Goal: Information Seeking & Learning: Learn about a topic

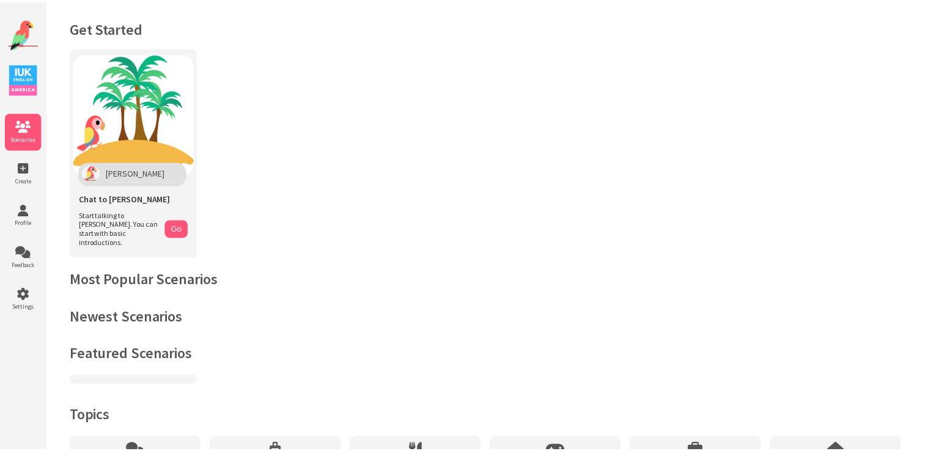
scroll to position [94, 0]
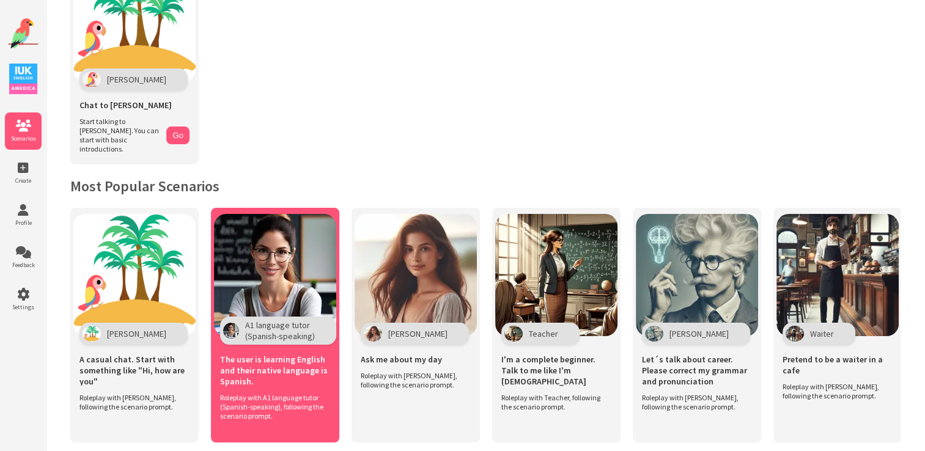
click at [302, 273] on img at bounding box center [275, 275] width 122 height 122
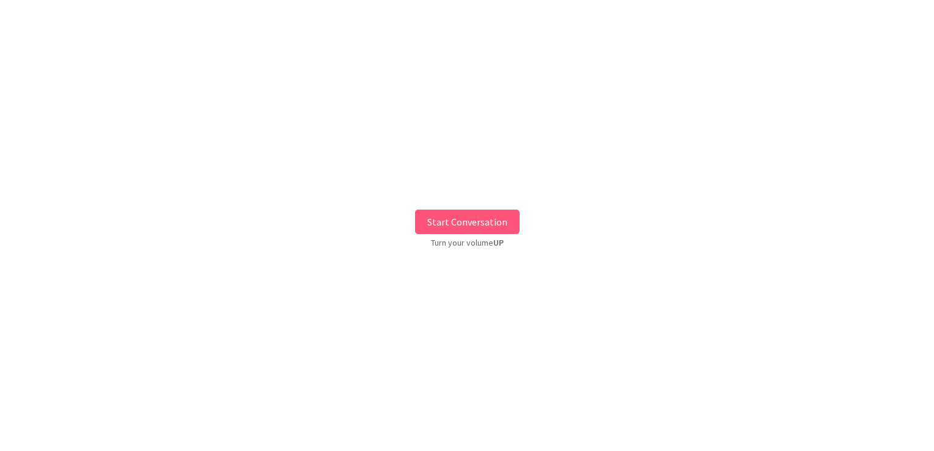
click at [436, 218] on button "Start Conversation" at bounding box center [467, 222] width 105 height 24
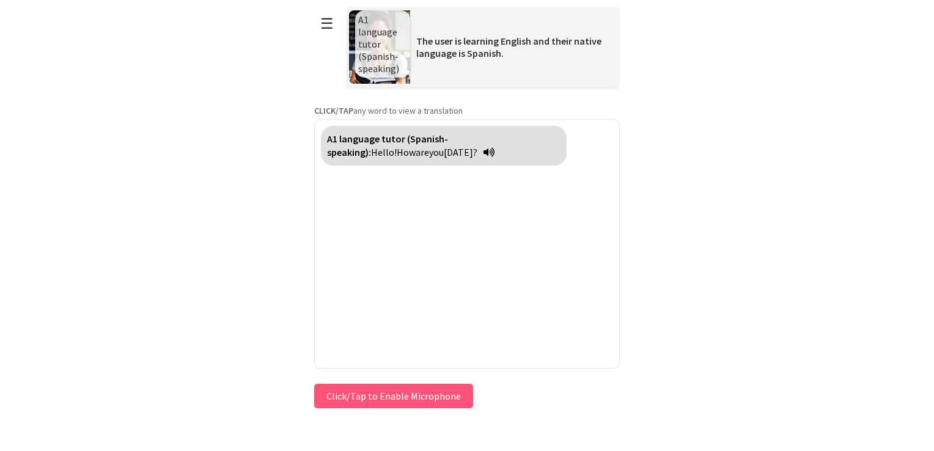
click at [350, 390] on button "Click/Tap to Enable Microphone" at bounding box center [393, 396] width 159 height 24
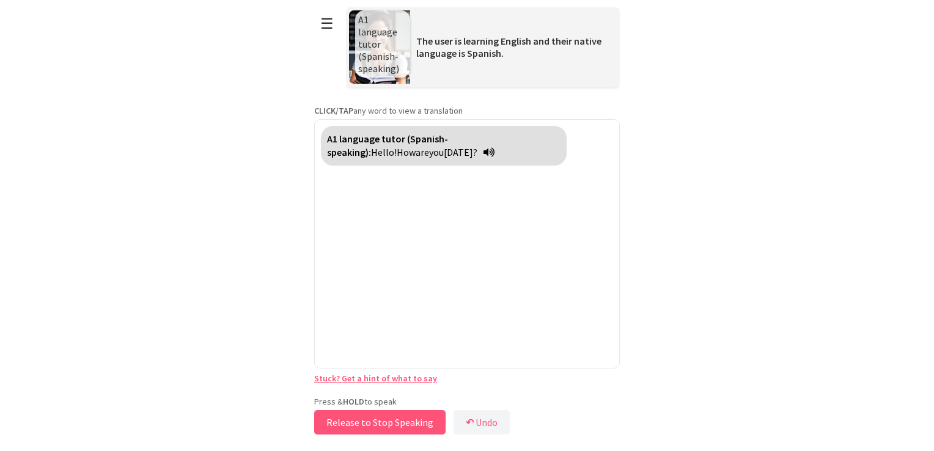
click at [393, 419] on button "Release to Stop Speaking" at bounding box center [379, 422] width 131 height 24
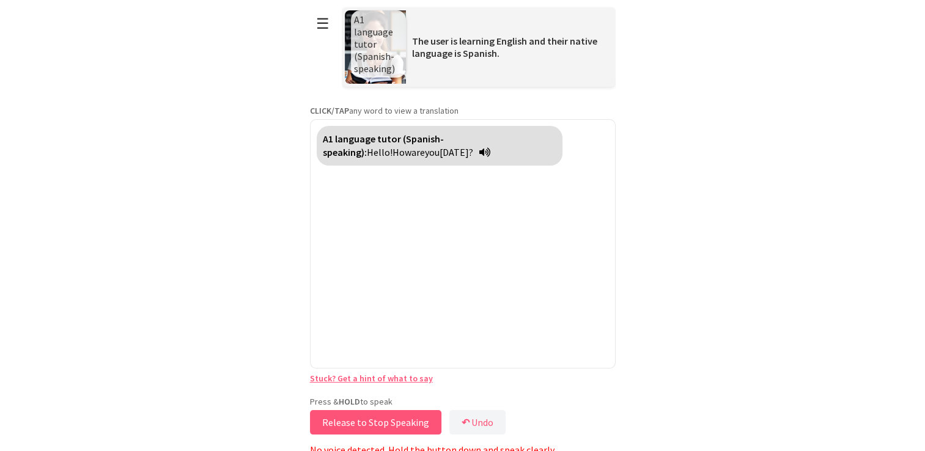
click at [393, 419] on button "Release to Stop Speaking" at bounding box center [375, 422] width 131 height 24
click at [393, 419] on button "Press and Hold to Speak" at bounding box center [377, 422] width 135 height 24
click at [394, 419] on button "Release to Stop Speaking" at bounding box center [375, 422] width 131 height 24
click at [394, 419] on button "Press and Hold to Speak" at bounding box center [377, 422] width 135 height 24
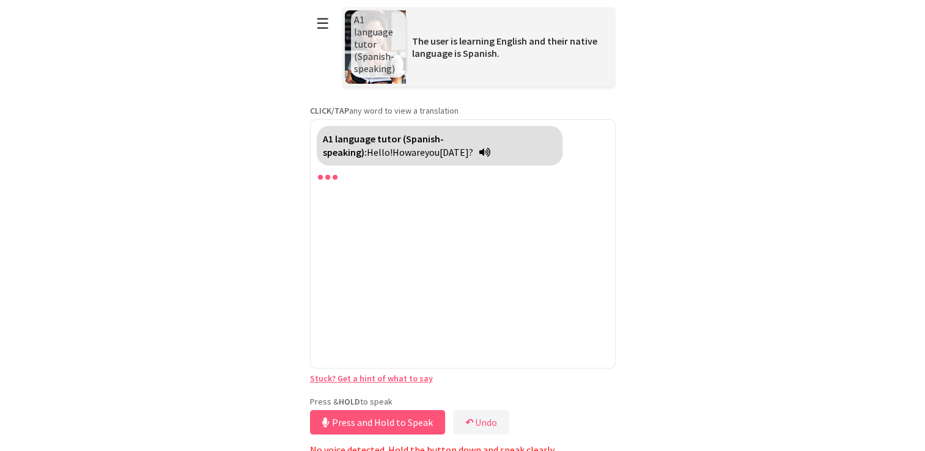
scroll to position [5, 0]
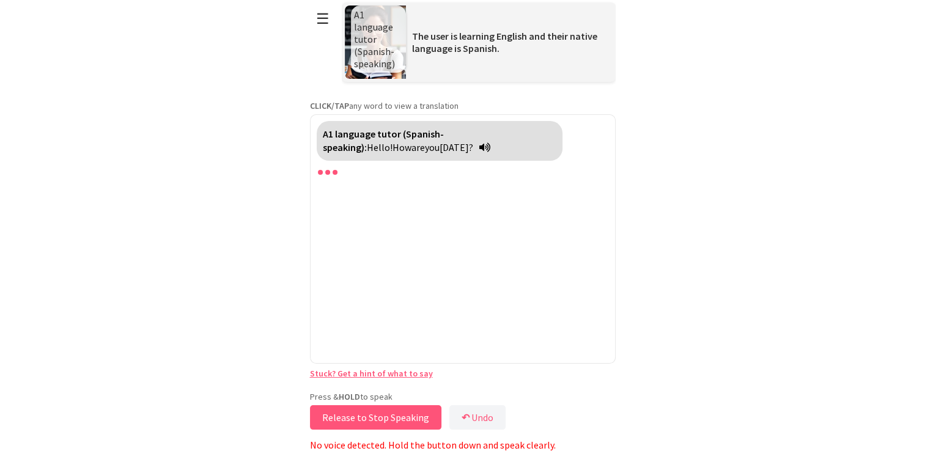
click at [410, 410] on button "Release to Stop Speaking" at bounding box center [375, 417] width 131 height 24
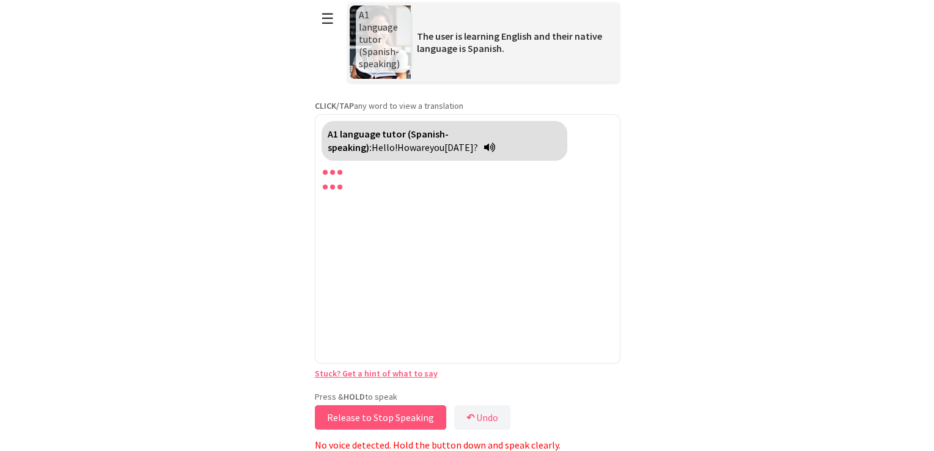
scroll to position [0, 0]
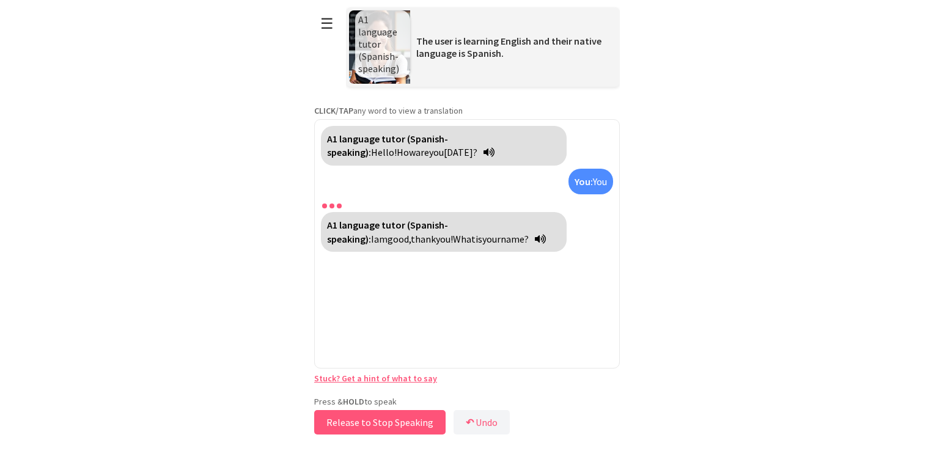
click at [410, 410] on button "Release to Stop Speaking" at bounding box center [379, 422] width 131 height 24
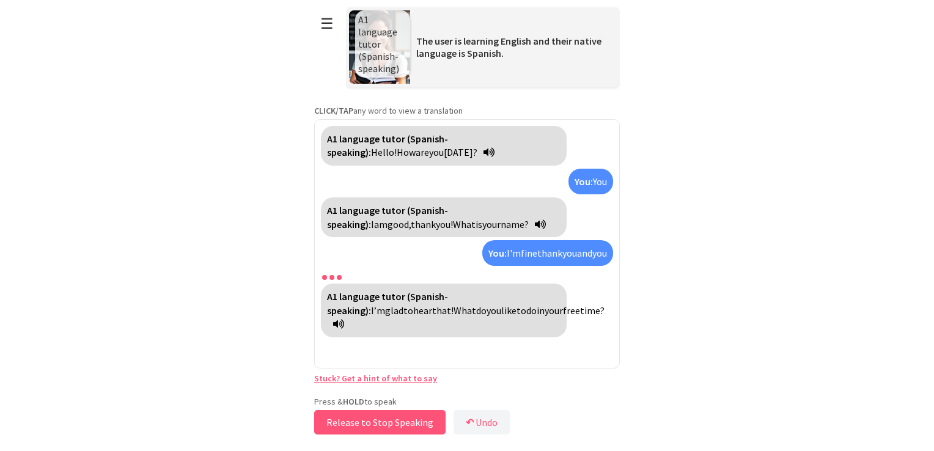
click at [408, 421] on button "Release to Stop Speaking" at bounding box center [379, 422] width 131 height 24
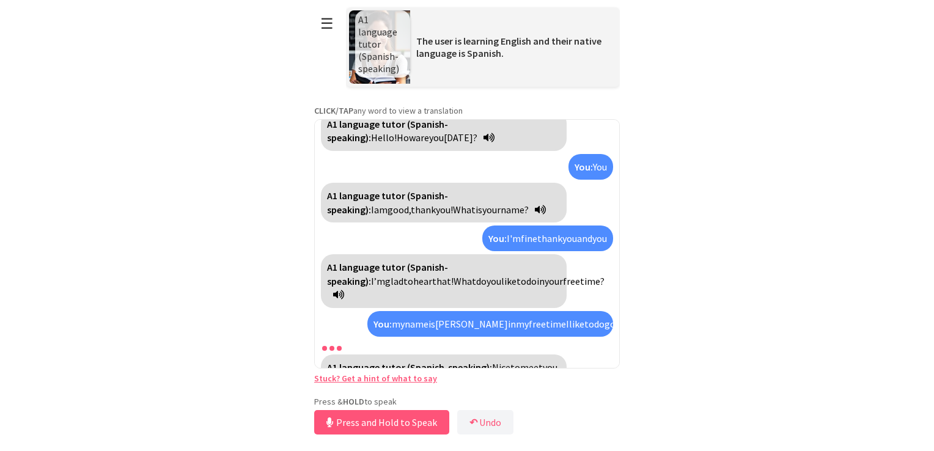
scroll to position [56, 0]
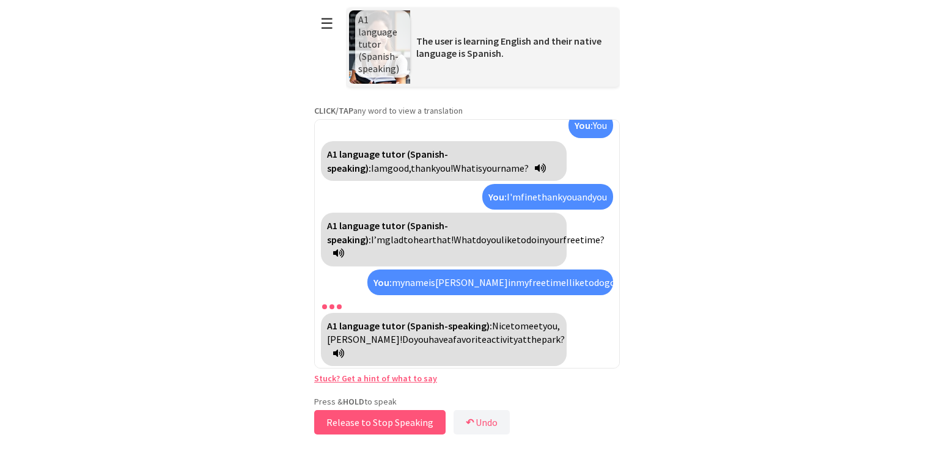
click at [408, 421] on button "Release to Stop Speaking" at bounding box center [379, 422] width 131 height 24
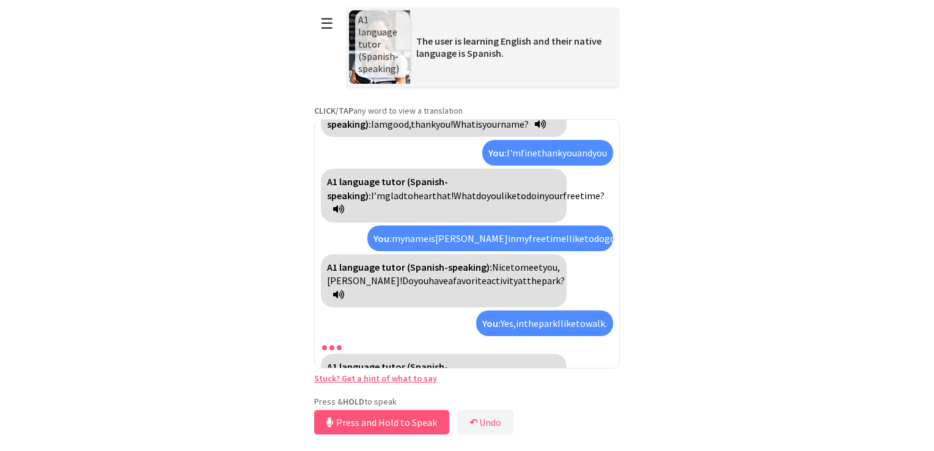
scroll to position [128, 0]
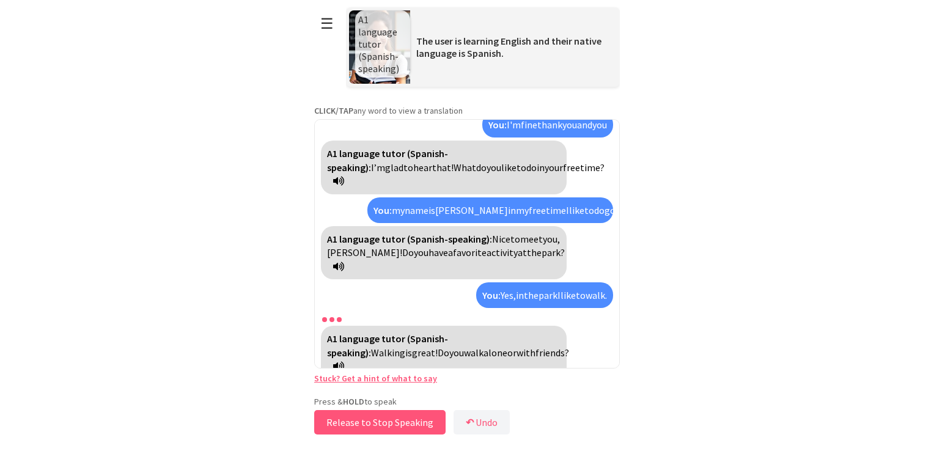
click at [408, 421] on button "Release to Stop Speaking" at bounding box center [379, 422] width 131 height 24
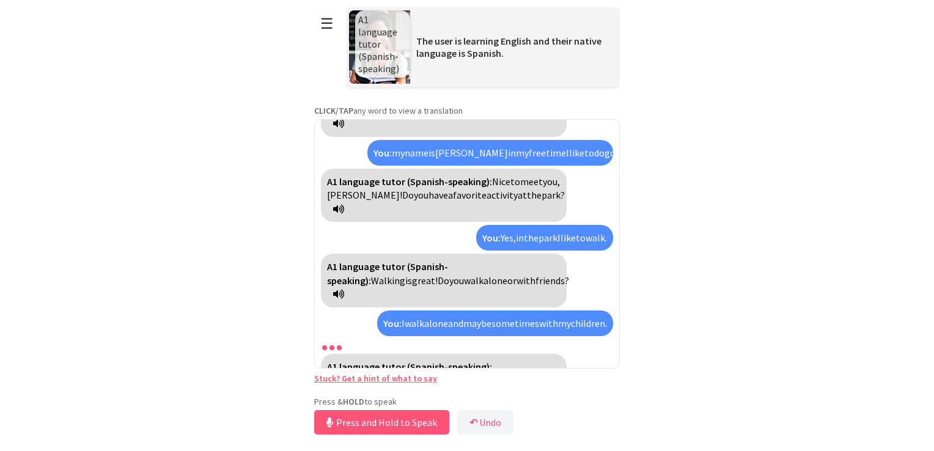
scroll to position [213, 0]
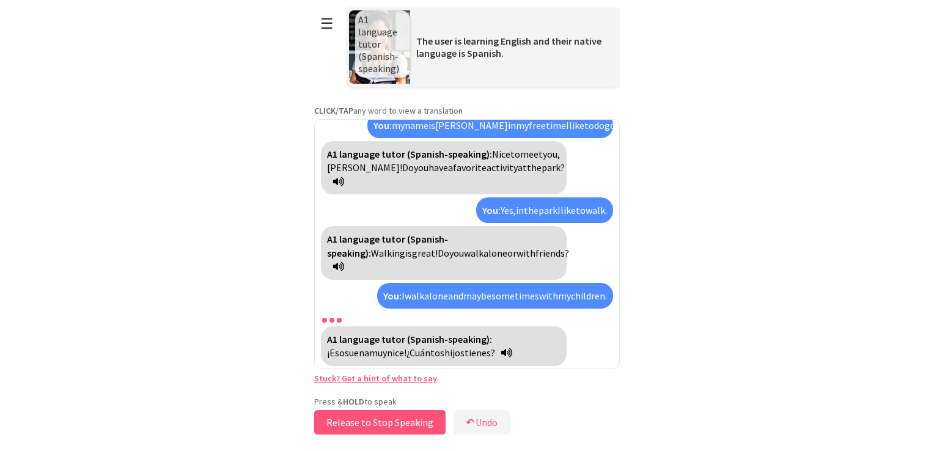
click at [408, 421] on button "Release to Stop Speaking" at bounding box center [379, 422] width 131 height 24
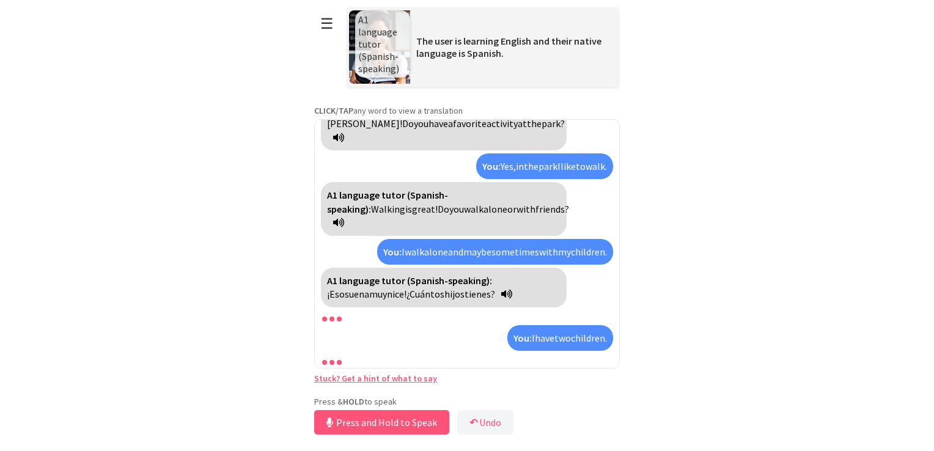
scroll to position [285, 0]
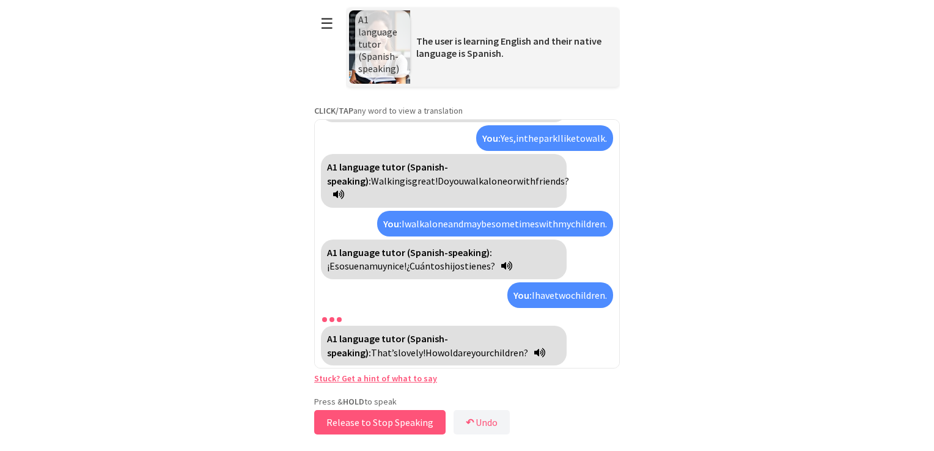
click at [408, 421] on button "Release to Stop Speaking" at bounding box center [379, 422] width 131 height 24
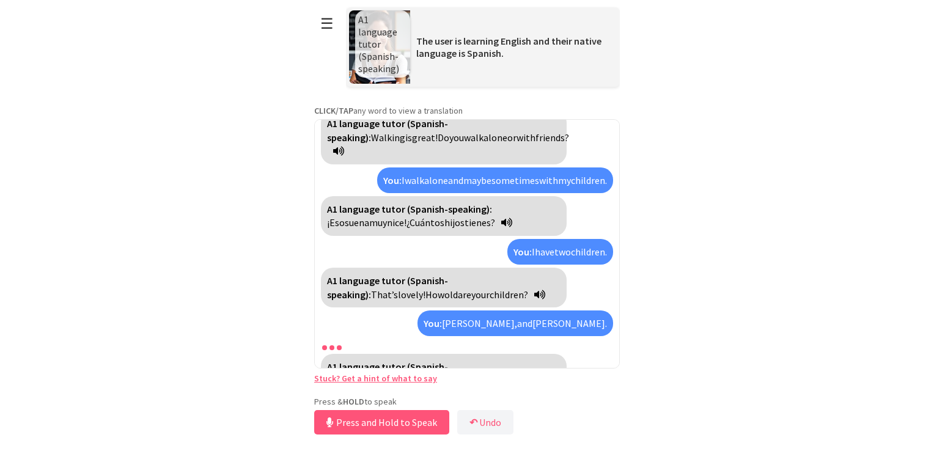
scroll to position [370, 0]
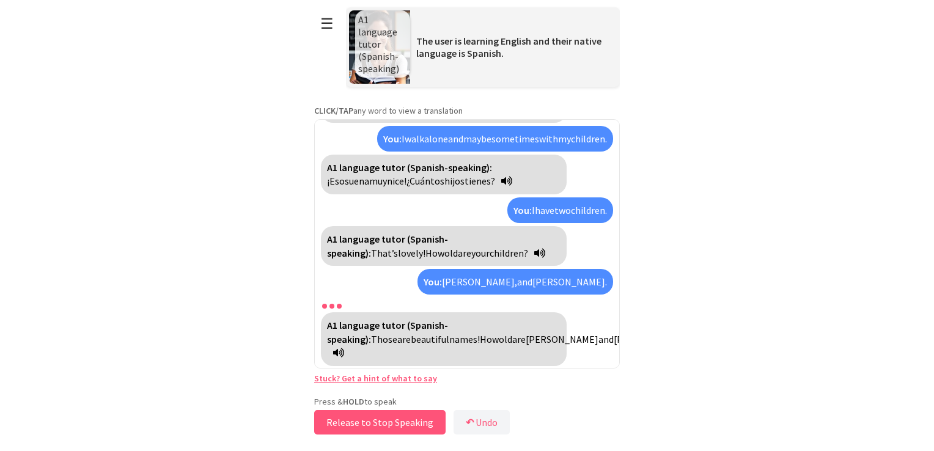
click at [408, 421] on button "Release to Stop Speaking" at bounding box center [379, 422] width 131 height 24
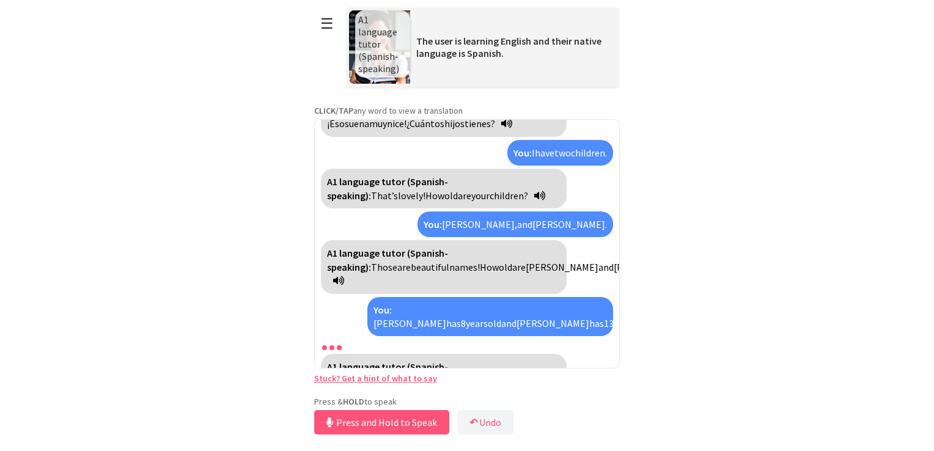
scroll to position [469, 0]
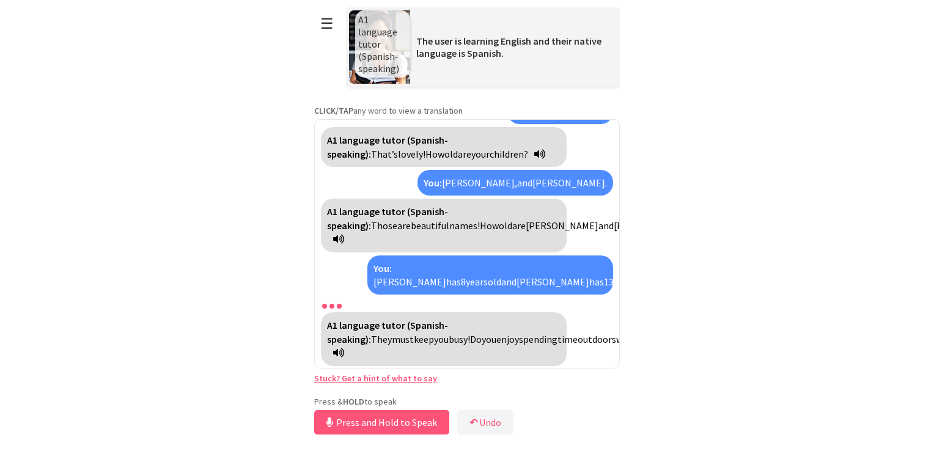
click at [393, 380] on link "Stuck? Get a hint of what to say" at bounding box center [375, 378] width 123 height 11
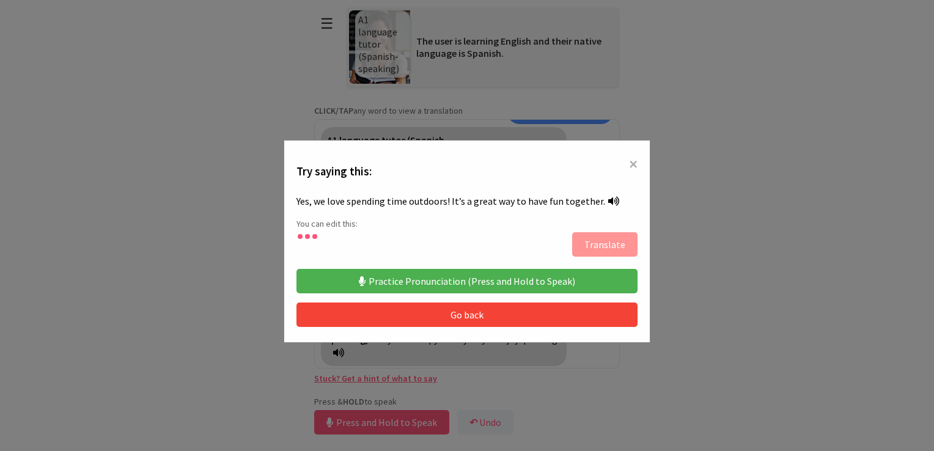
click at [631, 156] on span "×" at bounding box center [633, 164] width 9 height 22
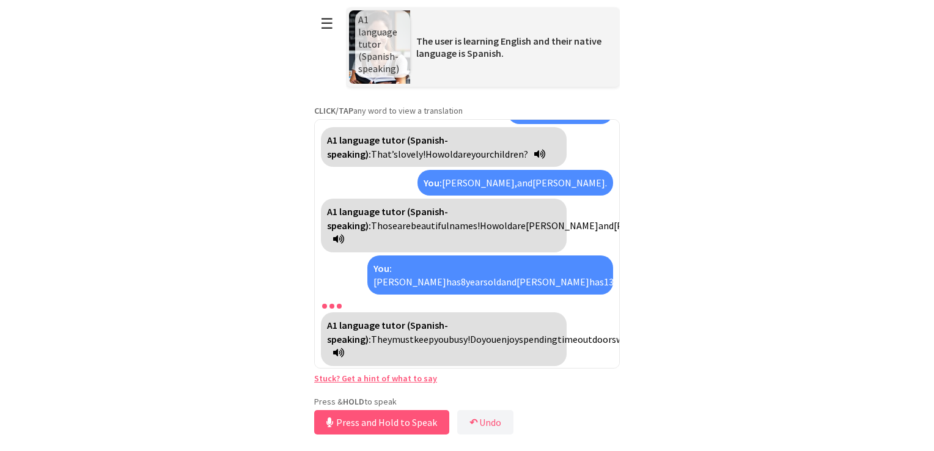
click at [434, 333] on span "keep" at bounding box center [424, 339] width 20 height 12
click at [411, 345] on div "A1 language tutor (Spanish-speaking): They must keep you busy! Do you enjoy spe…" at bounding box center [444, 338] width 246 height 53
click at [344, 351] on icon at bounding box center [338, 353] width 11 height 10
click at [682, 345] on span "park?" at bounding box center [693, 339] width 23 height 12
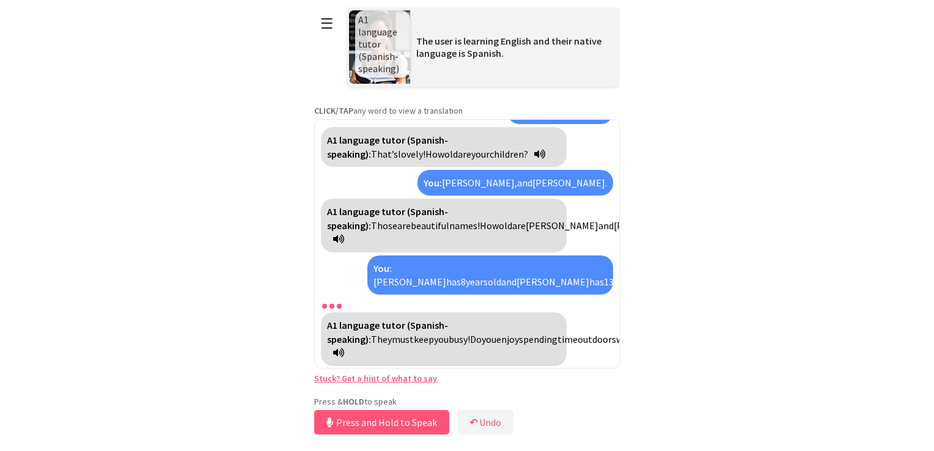
click at [405, 348] on div "A1 language tutor (Spanish-speaking): They must keep you busy! Do you enjoy spe…" at bounding box center [444, 338] width 246 height 53
click at [344, 348] on icon at bounding box center [338, 353] width 11 height 10
click at [418, 350] on div "A1 language tutor (Spanish-speaking): They must keep you busy! Do you enjoy spe…" at bounding box center [444, 338] width 246 height 53
click at [392, 333] on span "They" at bounding box center [381, 339] width 21 height 12
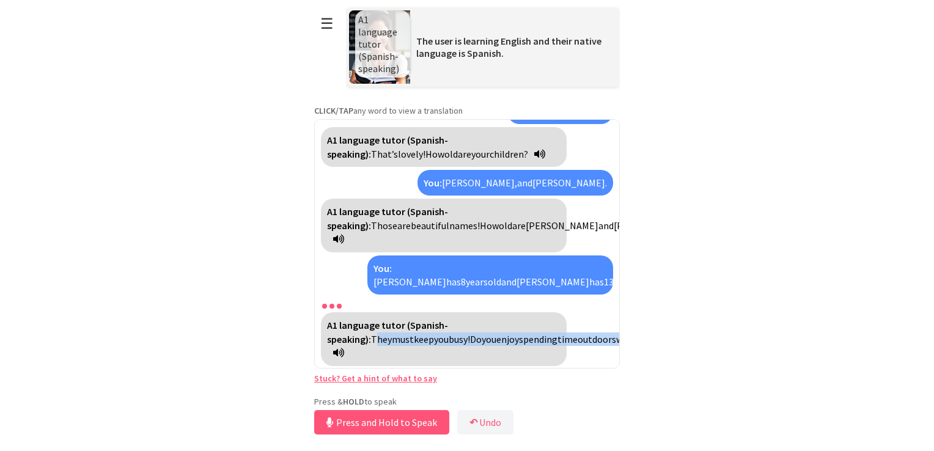
drag, startPoint x: 491, startPoint y: 322, endPoint x: 529, endPoint y: 359, distance: 53.2
click at [529, 359] on div "A1 language tutor (Spanish-speaking): They must keep you busy! Do you enjoy spe…" at bounding box center [444, 338] width 246 height 53
drag, startPoint x: 529, startPoint y: 359, endPoint x: 486, endPoint y: 353, distance: 43.8
click at [486, 353] on div "A1 language tutor (Spanish-speaking): They must keep you busy! Do you enjoy spe…" at bounding box center [444, 338] width 246 height 53
click at [449, 356] on div "A1 language tutor (Spanish-speaking): They must keep you busy! Do you enjoy spe…" at bounding box center [444, 338] width 246 height 53
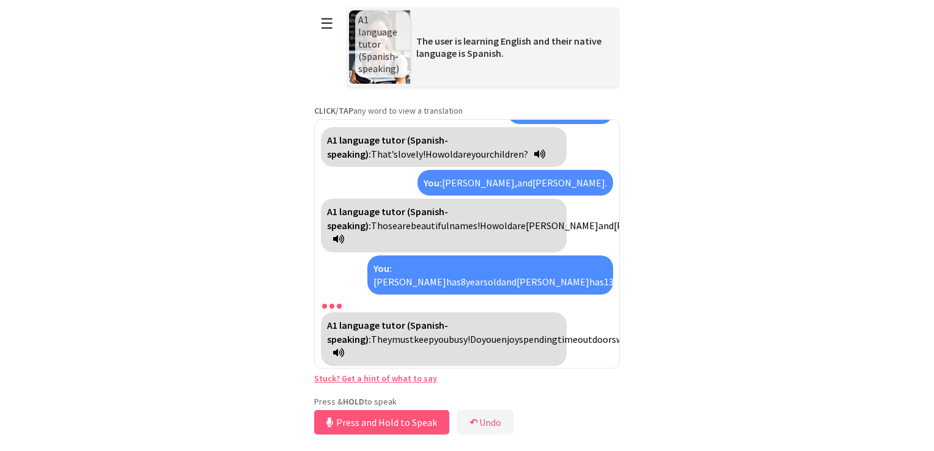
click at [393, 361] on div "A1 language tutor (Spanish-speaking): They must keep you busy! Do you enjoy spe…" at bounding box center [444, 338] width 246 height 53
click at [399, 276] on span "Natalia" at bounding box center [409, 282] width 73 height 12
click at [379, 272] on strong "You:" at bounding box center [382, 268] width 18 height 12
click at [364, 319] on strong "A1 language tutor (Spanish-speaking):" at bounding box center [387, 332] width 121 height 26
click at [344, 352] on icon at bounding box center [338, 353] width 11 height 10
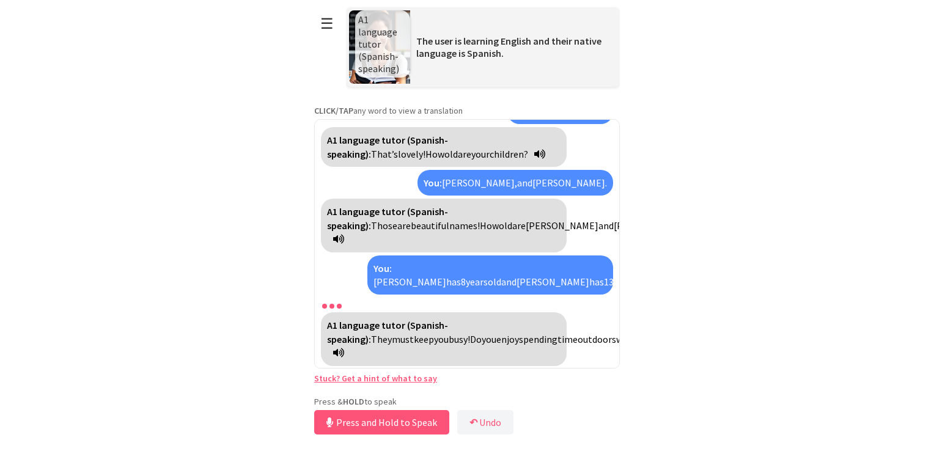
click at [349, 380] on link "Stuck? Get a hint of what to say" at bounding box center [375, 378] width 123 height 11
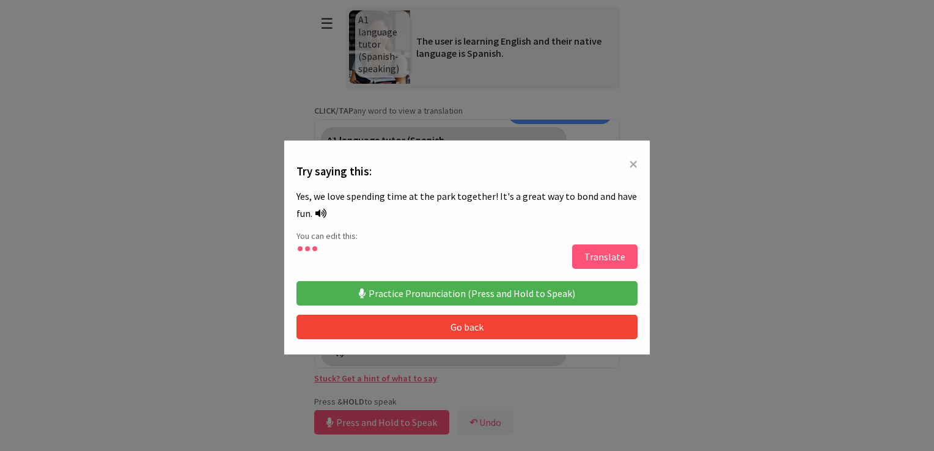
click at [595, 247] on button "Translate" at bounding box center [604, 256] width 65 height 24
click at [603, 256] on button "Translate" at bounding box center [604, 256] width 65 height 24
click at [315, 210] on icon at bounding box center [320, 213] width 11 height 10
click at [576, 262] on button "Translate" at bounding box center [604, 256] width 65 height 24
click at [576, 287] on button "Practice Pronunciation (Press and Hold to Speak)" at bounding box center [466, 293] width 341 height 24
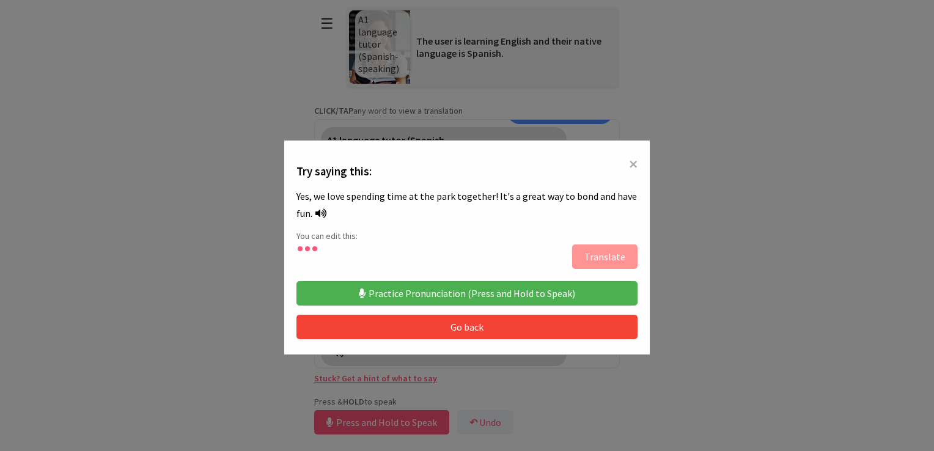
click at [576, 287] on button "Practice Pronunciation (Press and Hold to Speak)" at bounding box center [466, 293] width 341 height 24
click at [513, 334] on button "Go back" at bounding box center [466, 327] width 341 height 24
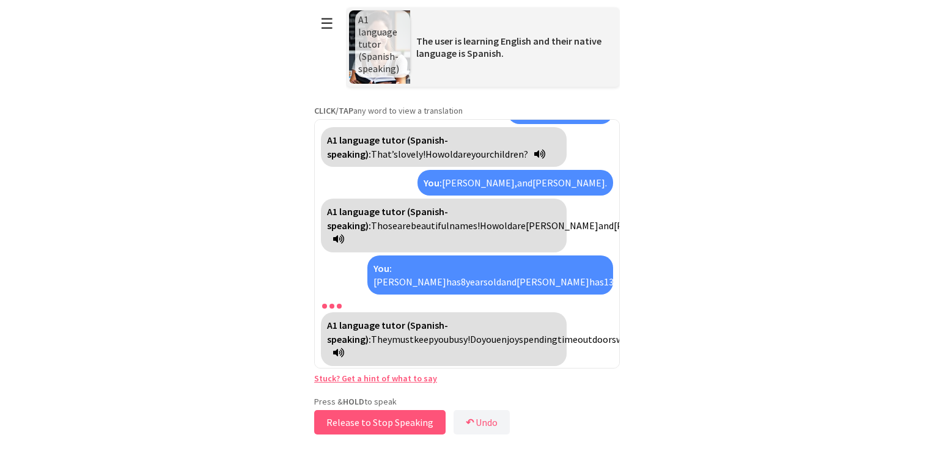
click at [408, 422] on button "Release to Stop Speaking" at bounding box center [379, 422] width 131 height 24
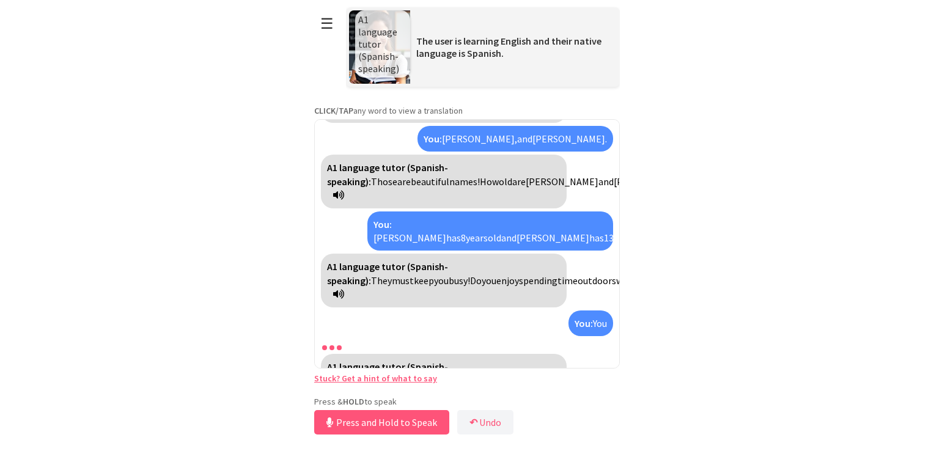
scroll to position [555, 0]
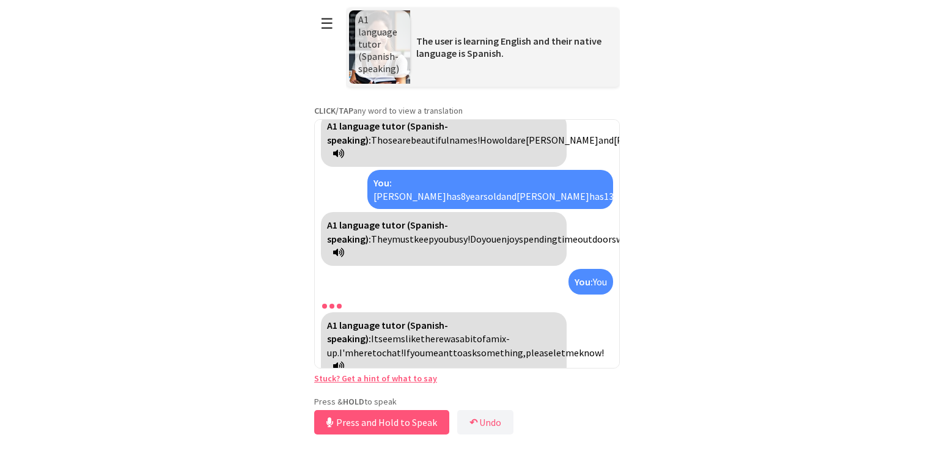
click at [344, 361] on icon at bounding box center [338, 366] width 11 height 10
click at [464, 395] on div "**********" at bounding box center [467, 219] width 306 height 438
click at [493, 423] on button "↶ Undo" at bounding box center [485, 422] width 56 height 24
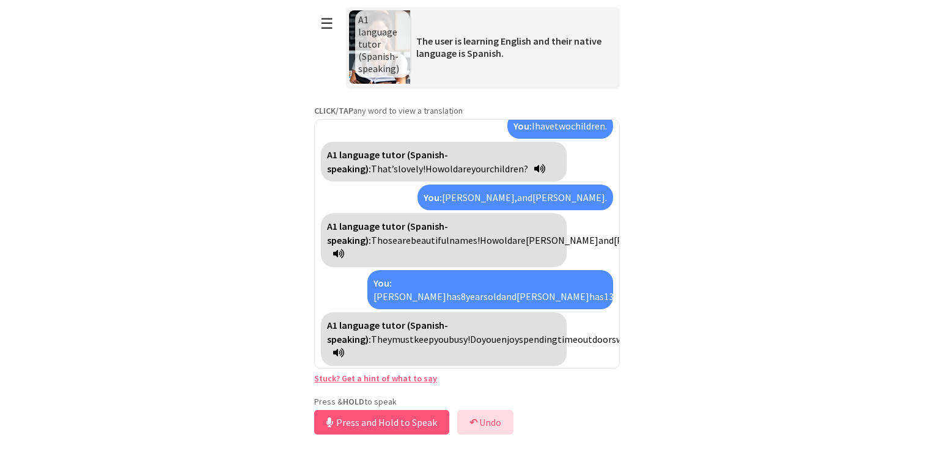
click at [493, 423] on button "↶ Undo" at bounding box center [485, 422] width 56 height 24
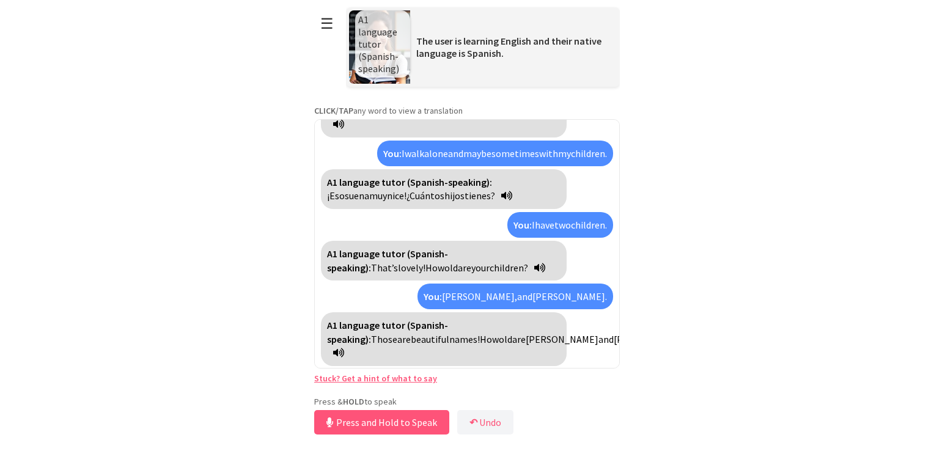
click at [394, 377] on link "Stuck? Get a hint of what to say" at bounding box center [375, 378] width 123 height 11
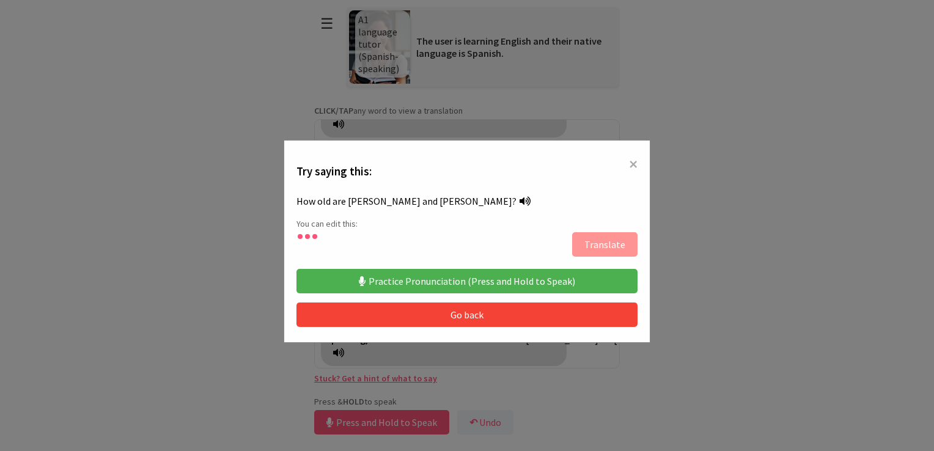
click at [550, 276] on button "Practice Pronunciation (Press and Hold to Speak)" at bounding box center [466, 281] width 341 height 24
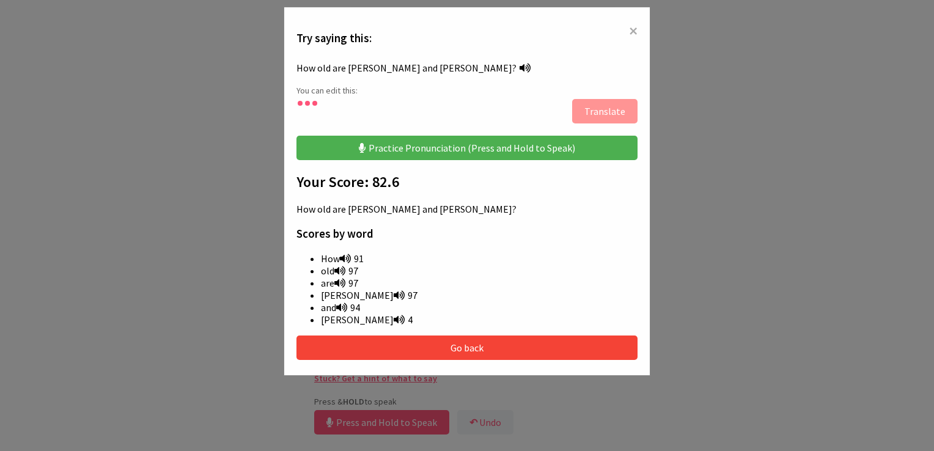
scroll to position [134, 0]
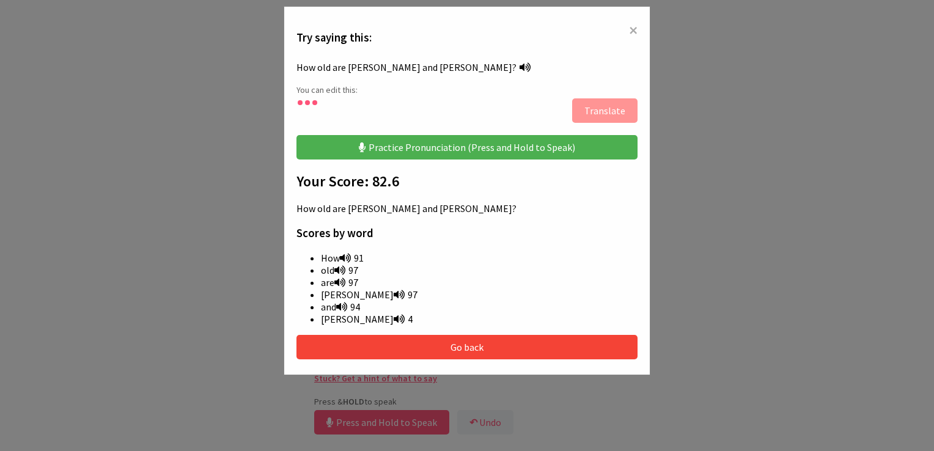
click at [510, 344] on button "Go back" at bounding box center [466, 347] width 341 height 24
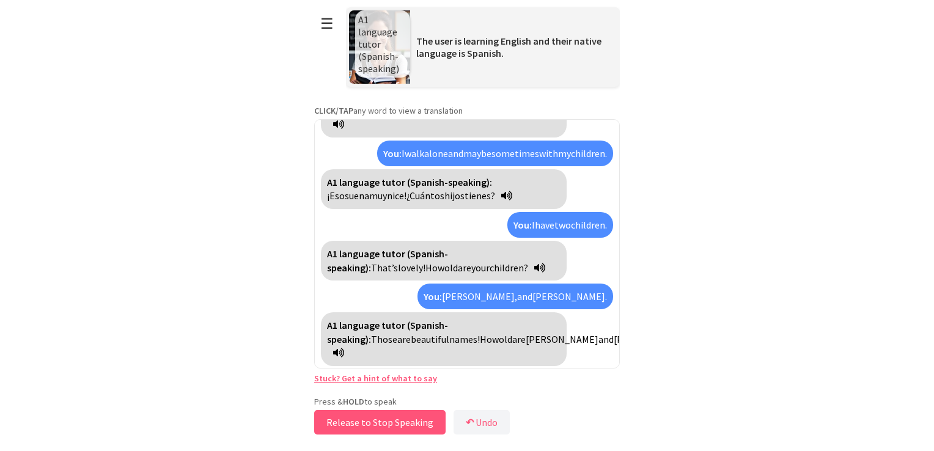
click at [435, 419] on button "Release to Stop Speaking" at bounding box center [379, 422] width 131 height 24
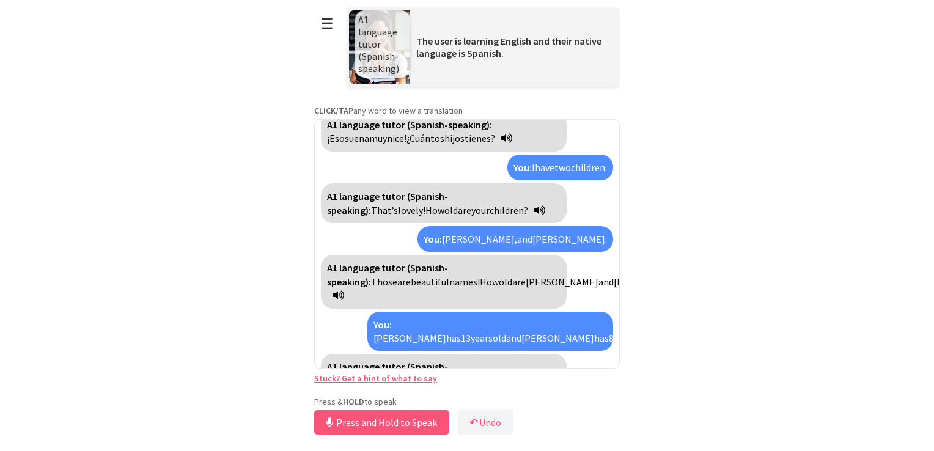
scroll to position [455, 0]
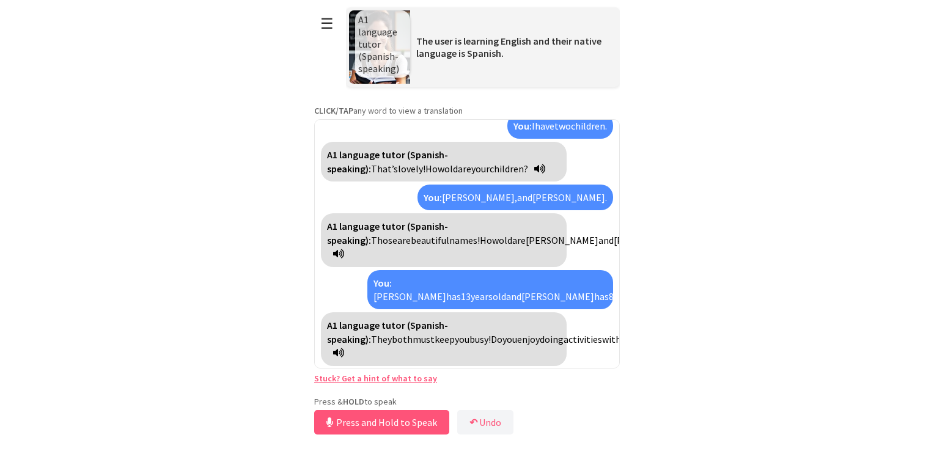
drag, startPoint x: 407, startPoint y: 350, endPoint x: 496, endPoint y: 370, distance: 91.6
click at [496, 370] on div "**********" at bounding box center [467, 219] width 306 height 438
click at [392, 333] on span "They" at bounding box center [381, 339] width 21 height 12
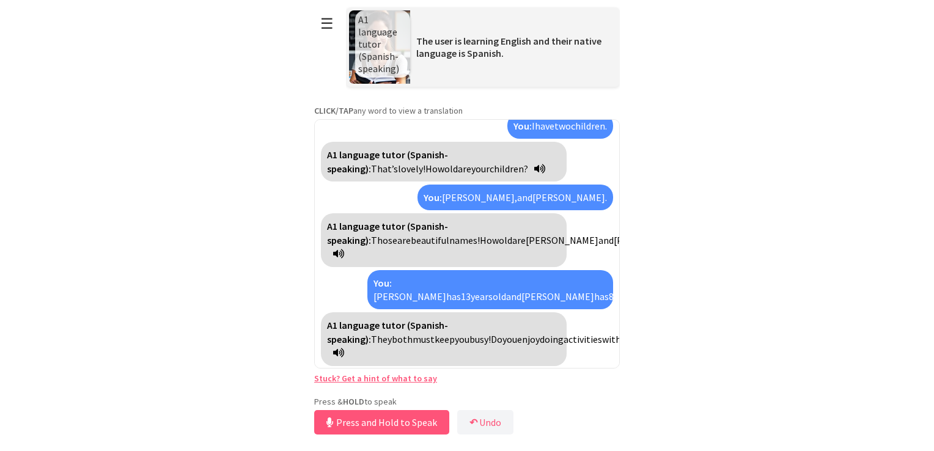
drag, startPoint x: 491, startPoint y: 326, endPoint x: 426, endPoint y: 344, distance: 67.0
click at [517, 344] on span "enjoy" at bounding box center [528, 339] width 23 height 12
drag, startPoint x: 426, startPoint y: 344, endPoint x: 406, endPoint y: 349, distance: 20.9
click at [344, 349] on icon at bounding box center [338, 353] width 11 height 10
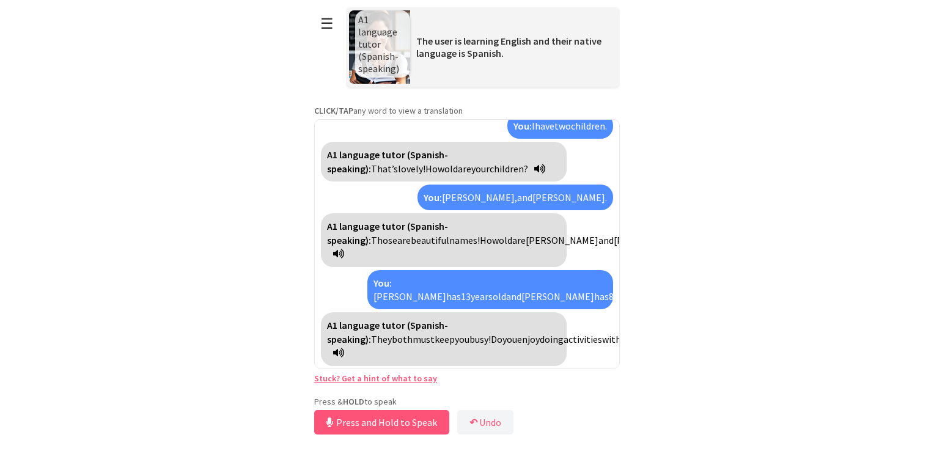
click at [344, 349] on icon at bounding box center [338, 353] width 11 height 10
click at [416, 376] on link "Stuck? Get a hint of what to say" at bounding box center [375, 378] width 123 height 11
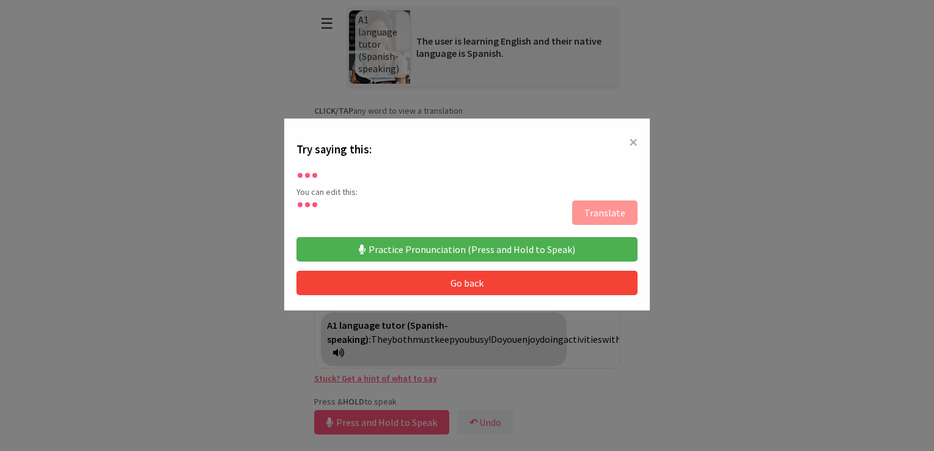
scroll to position [18, 0]
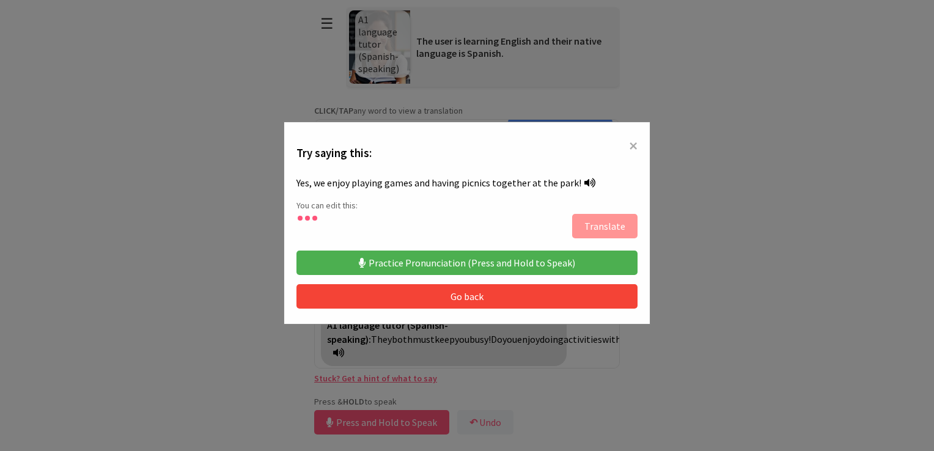
click at [441, 254] on button "Practice Pronunciation (Press and Hold to Speak)" at bounding box center [466, 263] width 341 height 24
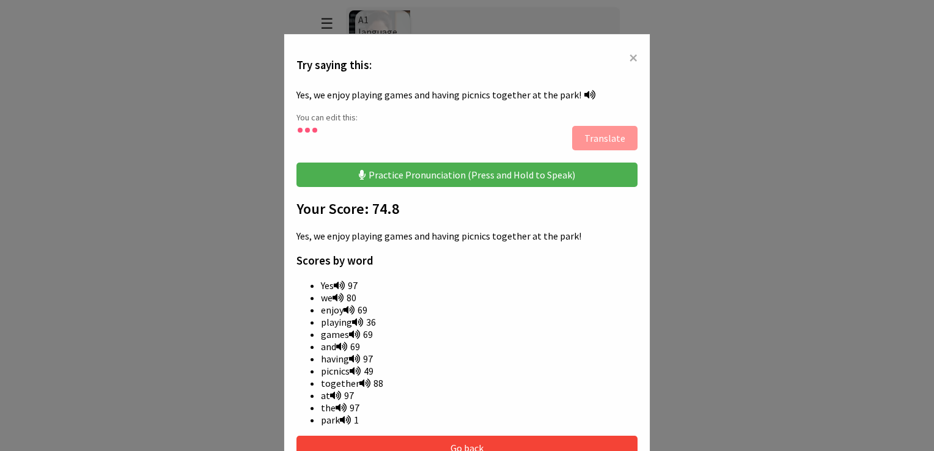
scroll to position [109, 0]
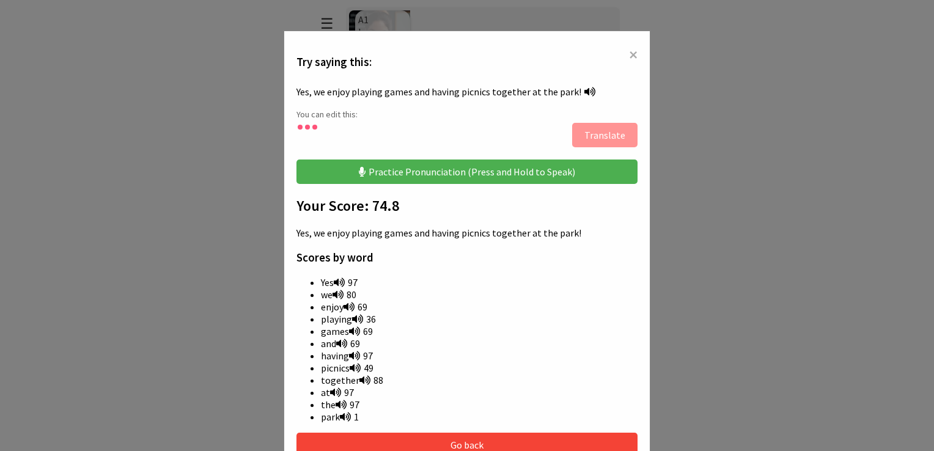
click at [539, 446] on button "Go back" at bounding box center [466, 445] width 341 height 24
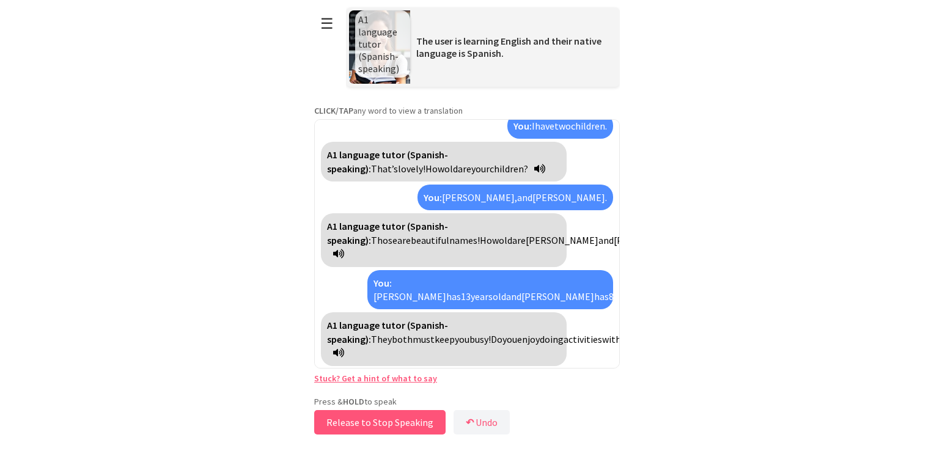
click at [422, 414] on button "Release to Stop Speaking" at bounding box center [379, 422] width 131 height 24
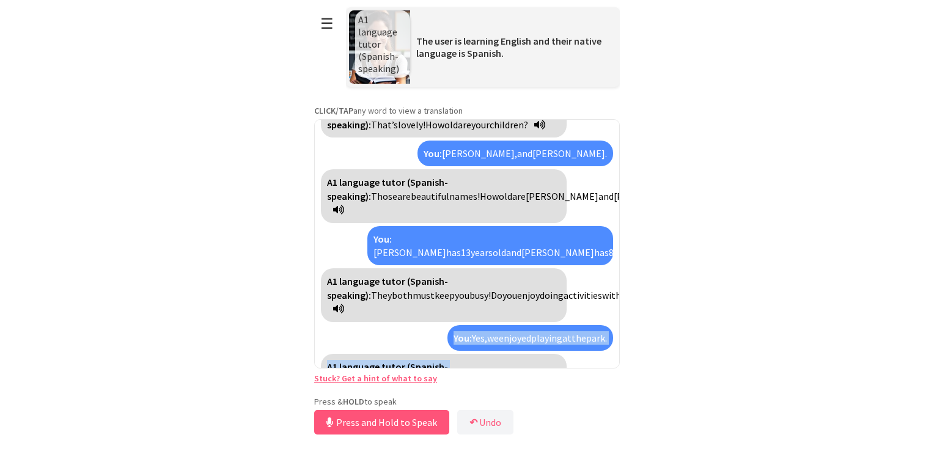
scroll to position [540, 0]
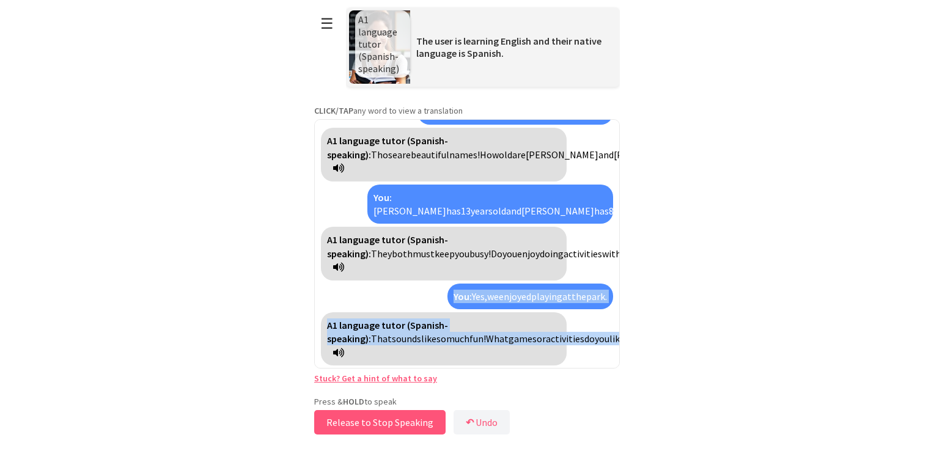
click at [421, 428] on button "Release to Stop Speaking" at bounding box center [379, 422] width 131 height 24
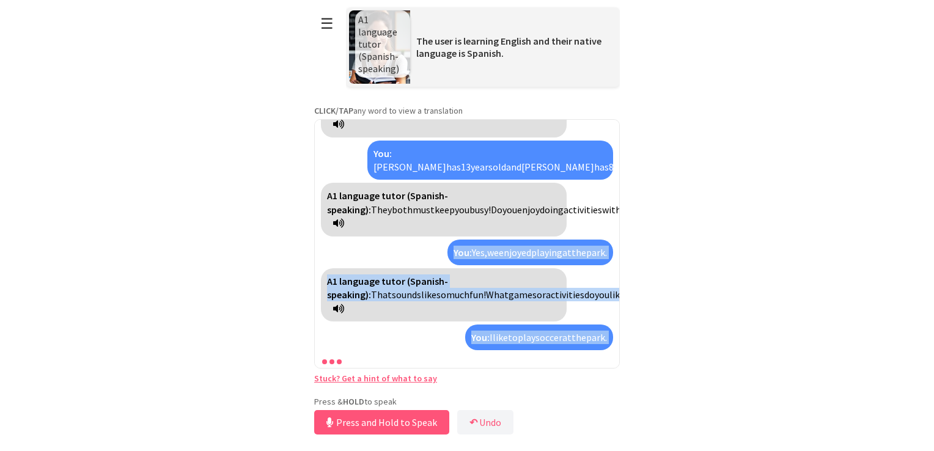
scroll to position [626, 0]
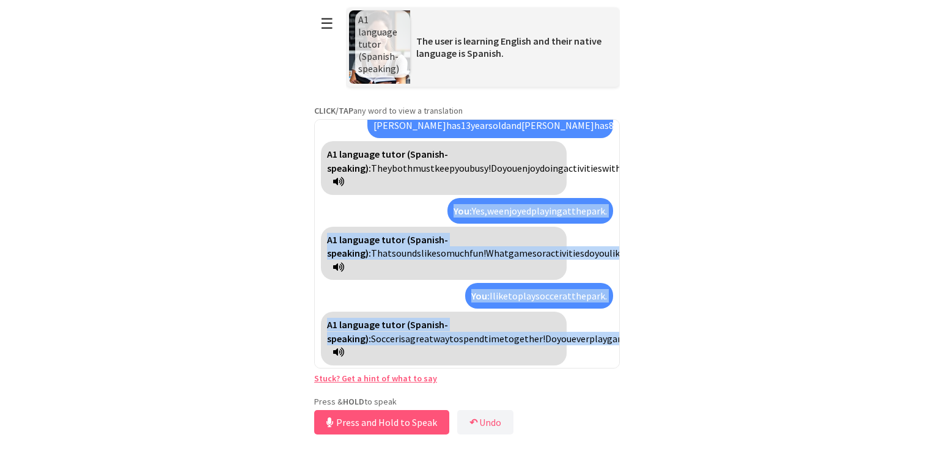
drag, startPoint x: 560, startPoint y: 409, endPoint x: 567, endPoint y: 394, distance: 16.4
click at [567, 394] on div "**********" at bounding box center [467, 219] width 306 height 438
click at [514, 394] on div "**********" at bounding box center [467, 219] width 306 height 438
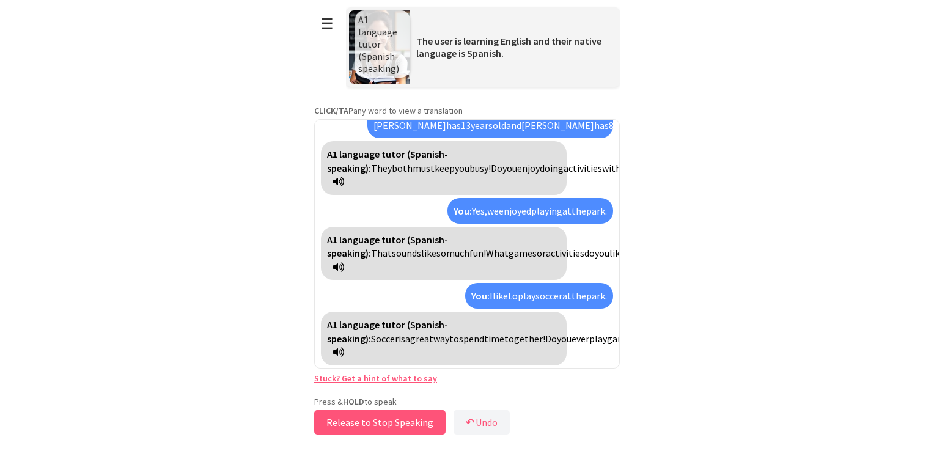
click at [414, 419] on button "Release to Stop Speaking" at bounding box center [379, 422] width 131 height 24
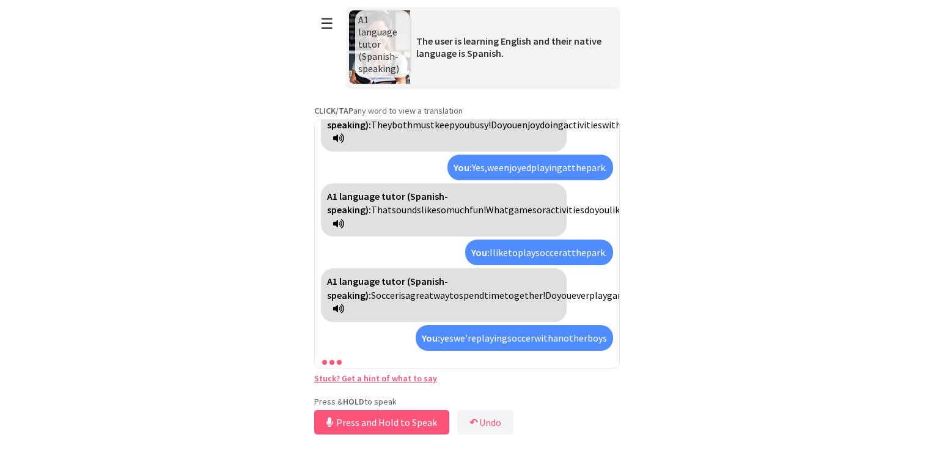
scroll to position [724, 0]
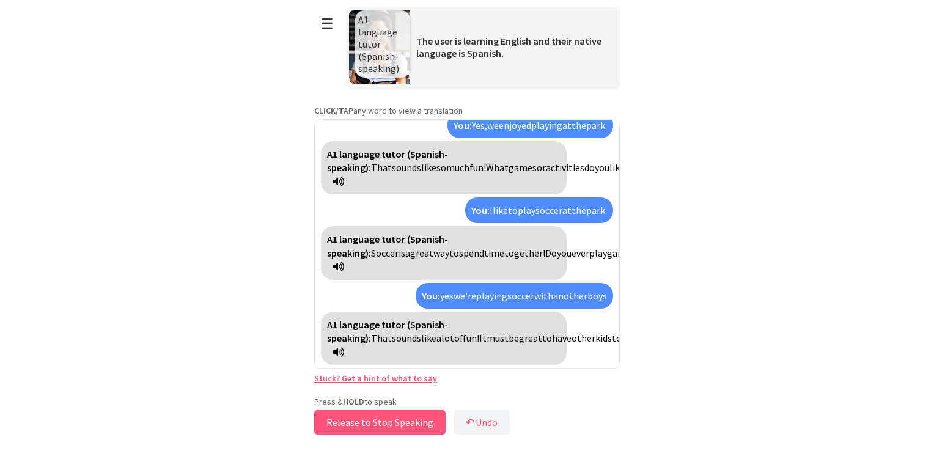
click at [414, 419] on button "Release to Stop Speaking" at bounding box center [379, 422] width 131 height 24
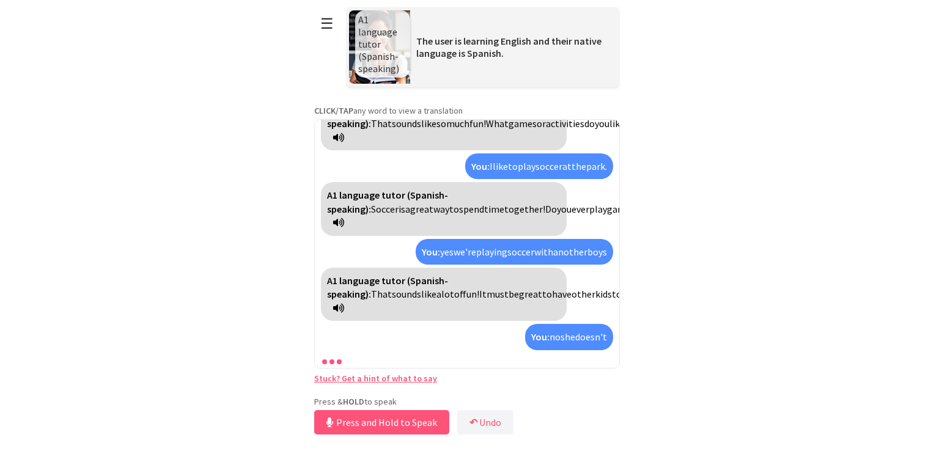
scroll to position [810, 0]
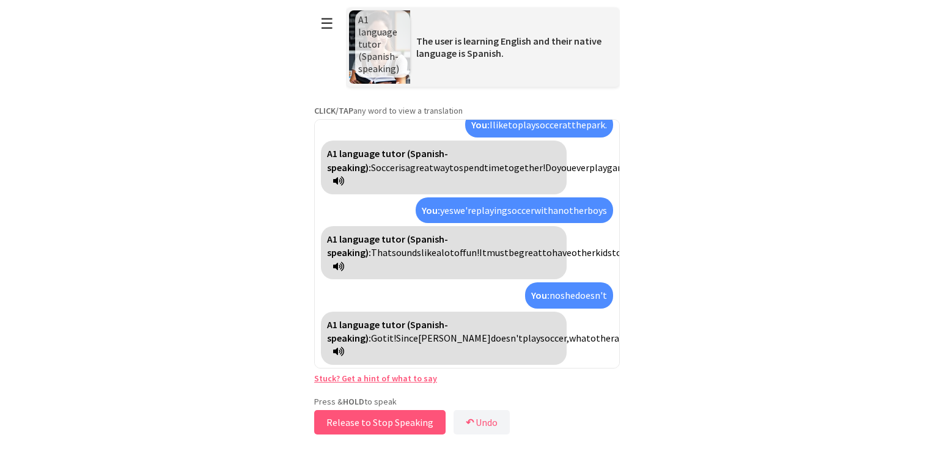
click at [396, 424] on button "Release to Stop Speaking" at bounding box center [379, 422] width 131 height 24
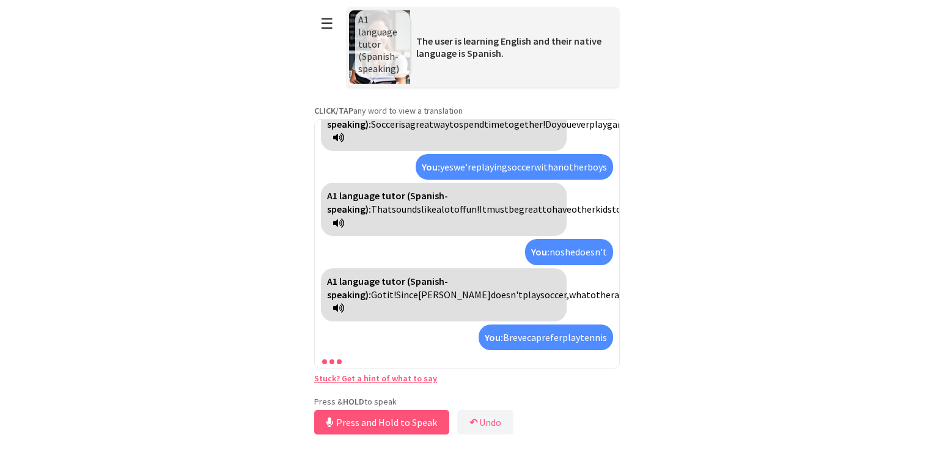
scroll to position [909, 0]
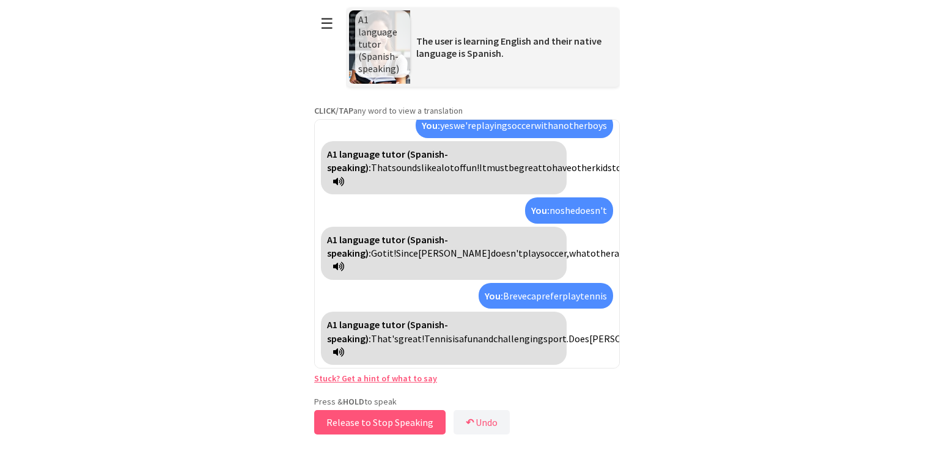
click at [396, 424] on button "Release to Stop Speaking" at bounding box center [379, 422] width 131 height 24
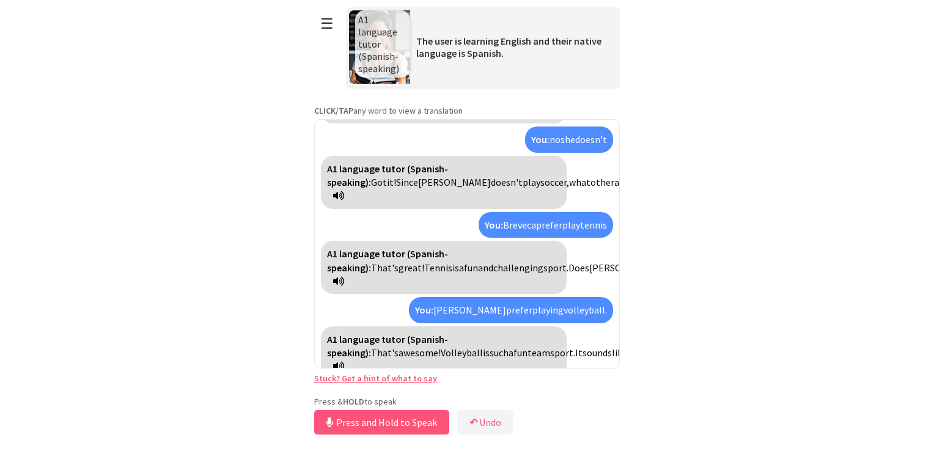
scroll to position [1035, 0]
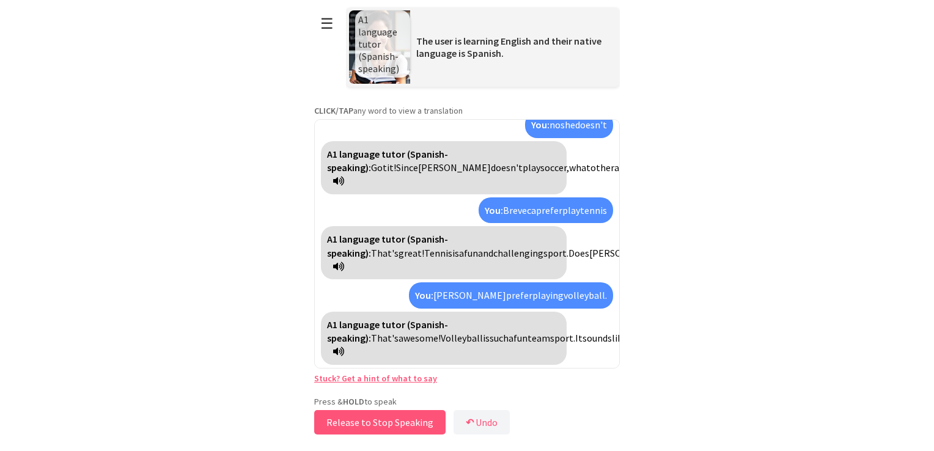
click at [396, 424] on button "Release to Stop Speaking" at bounding box center [379, 422] width 131 height 24
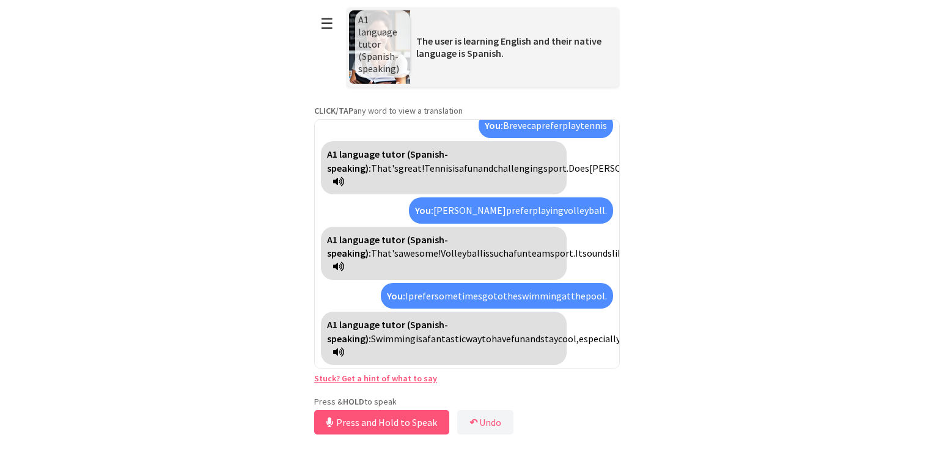
scroll to position [1148, 0]
click at [396, 424] on button "Release to Stop Speaking" at bounding box center [379, 422] width 131 height 24
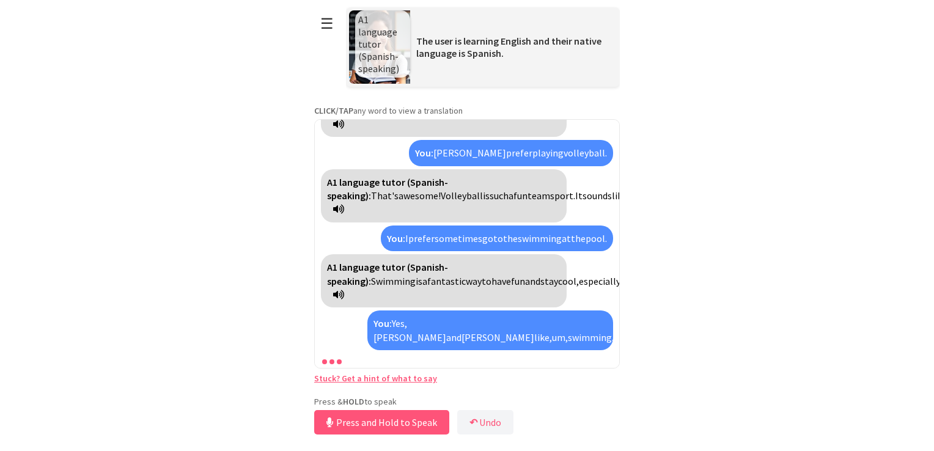
scroll to position [1247, 0]
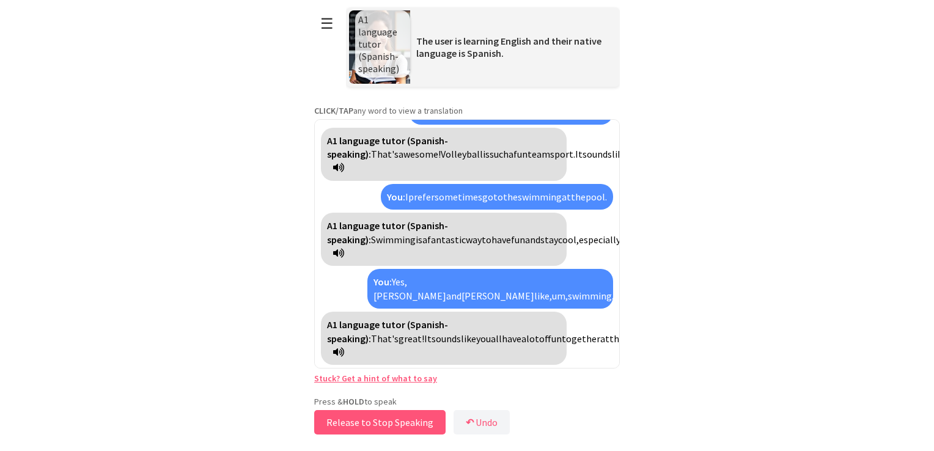
click at [396, 425] on button "Release to Stop Speaking" at bounding box center [379, 422] width 131 height 24
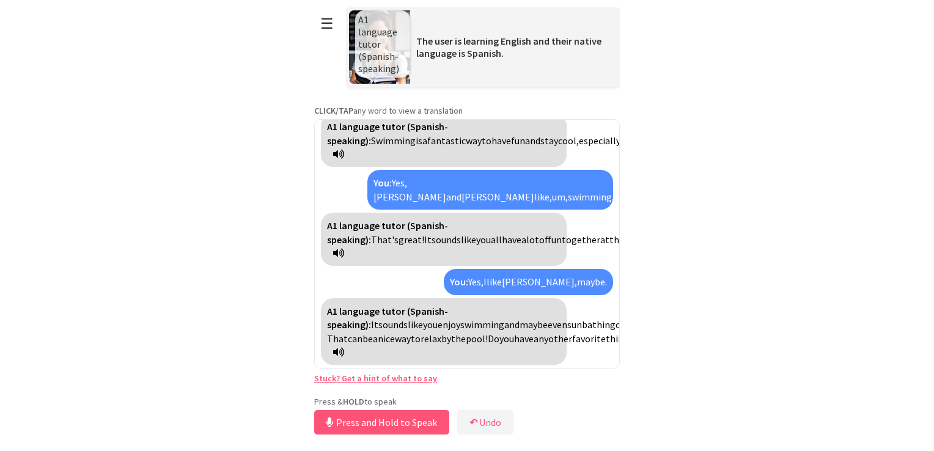
scroll to position [1359, 0]
click at [318, 23] on button "☰" at bounding box center [327, 23] width 26 height 31
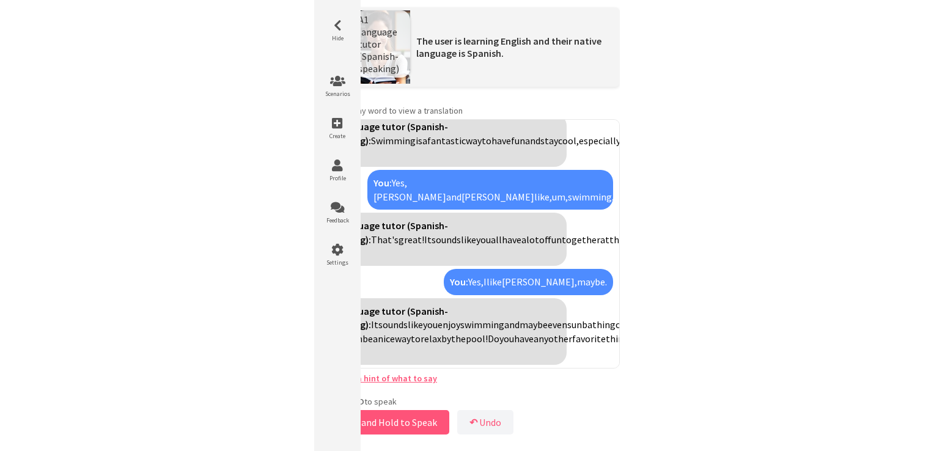
click at [486, 392] on div "**********" at bounding box center [467, 219] width 306 height 438
click at [408, 426] on button "Release to Stop Speaking" at bounding box center [379, 422] width 131 height 24
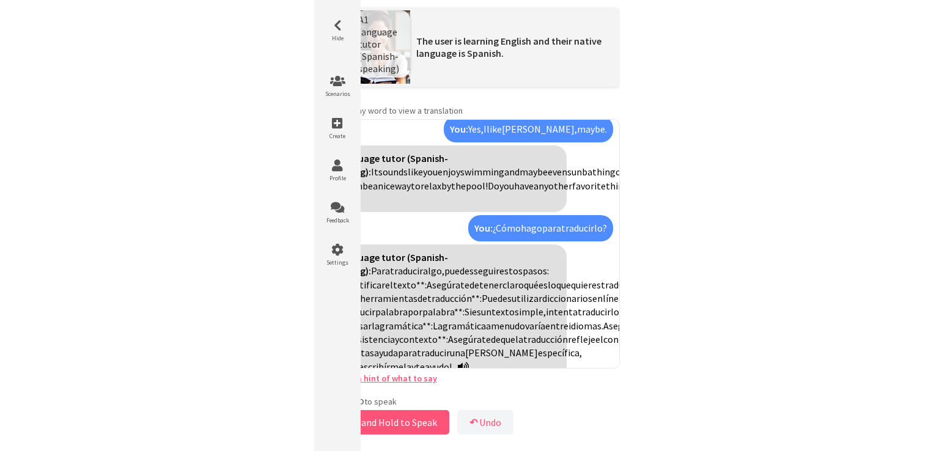
scroll to position [1650, 0]
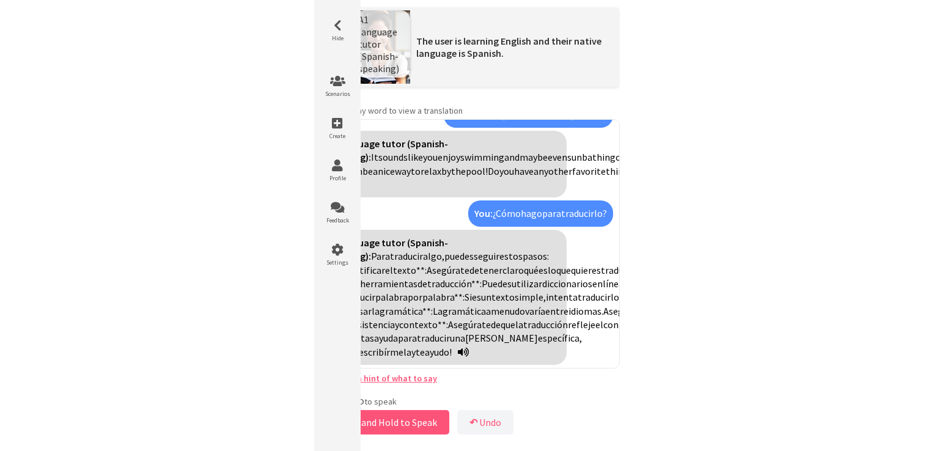
click at [328, 23] on icon at bounding box center [337, 26] width 37 height 12
